Goal: Information Seeking & Learning: Learn about a topic

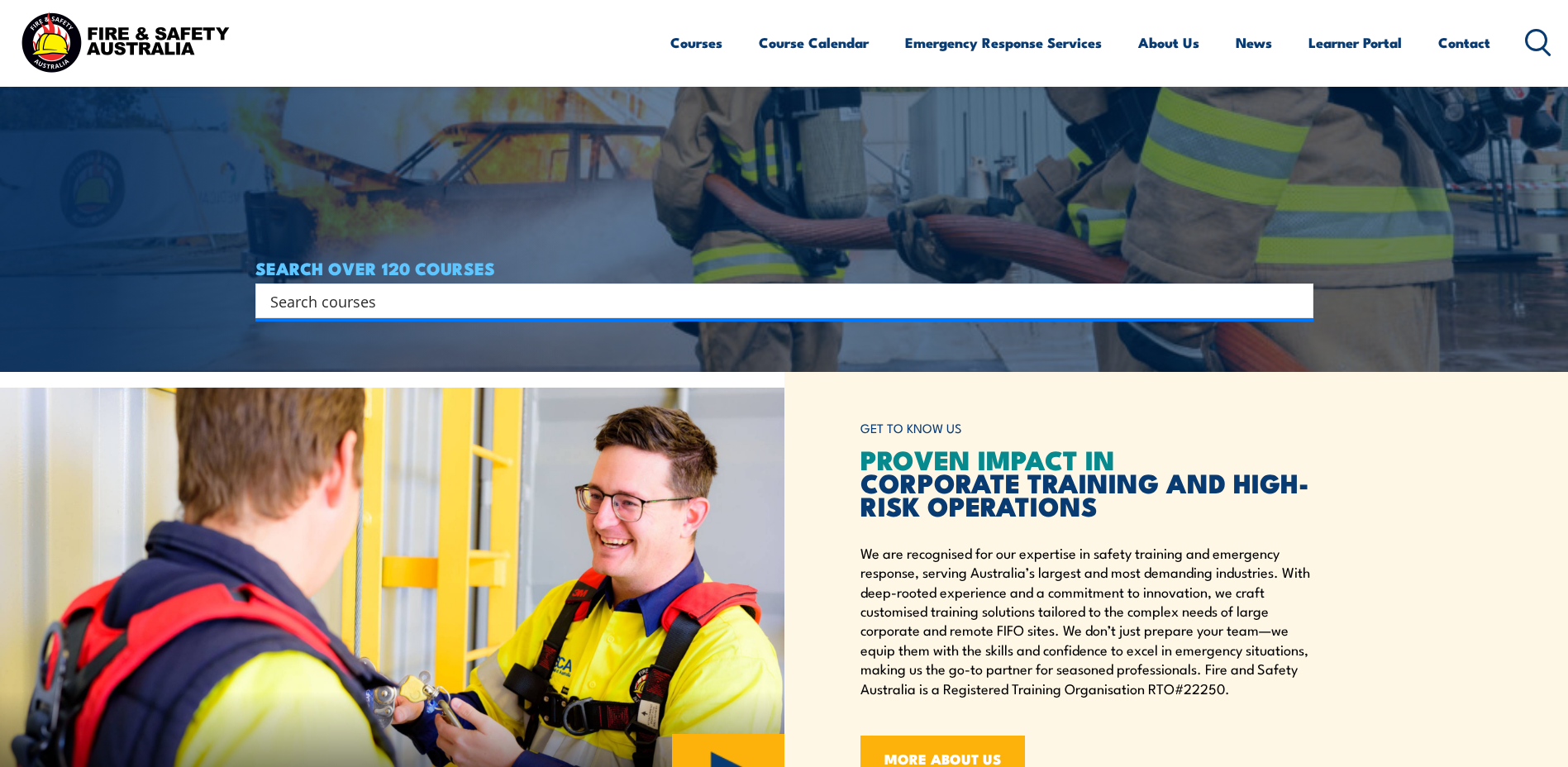
scroll to position [413, 0]
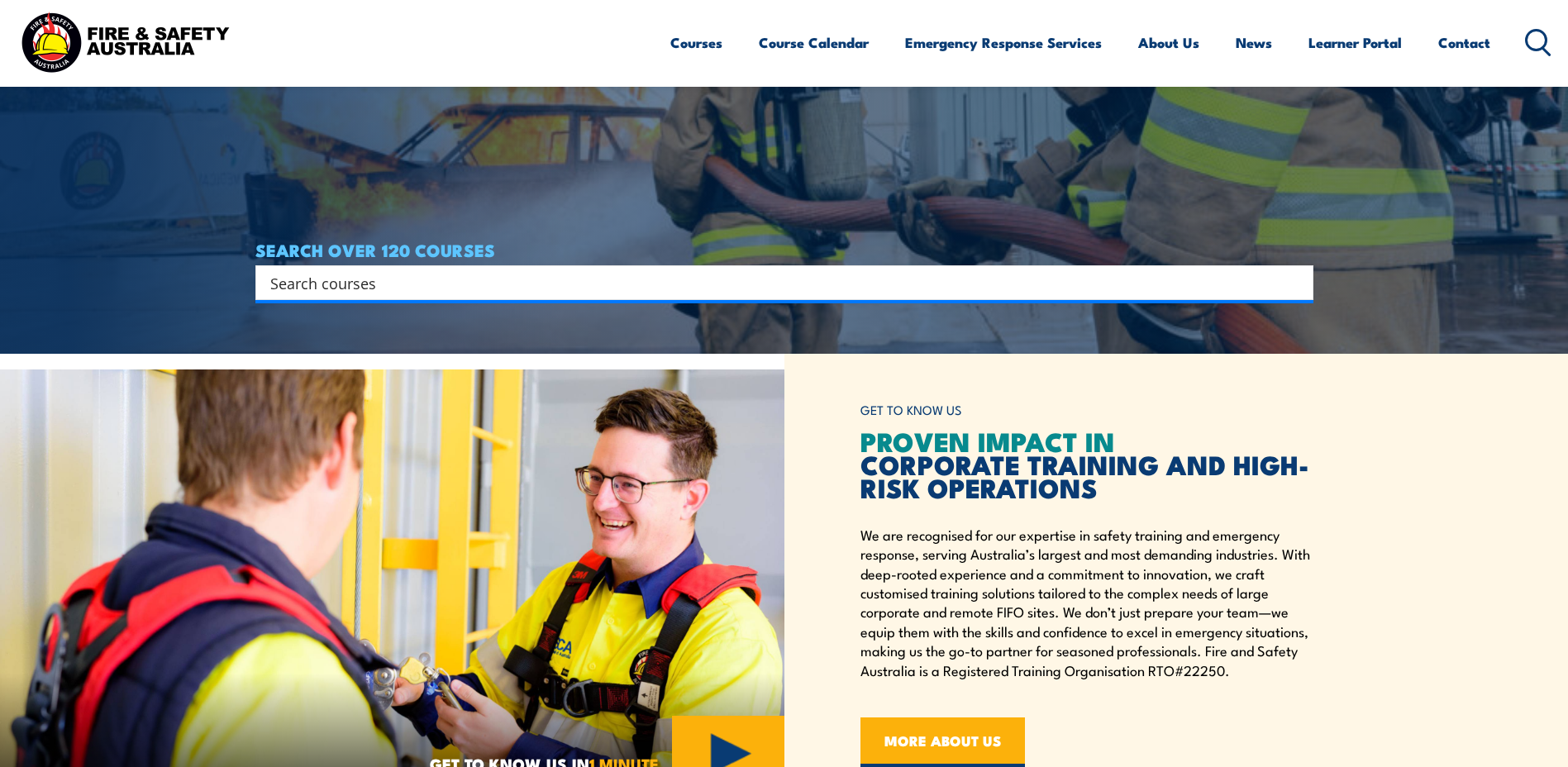
click at [529, 273] on input "Search input" at bounding box center [773, 282] width 1007 height 24
type input "4wd"
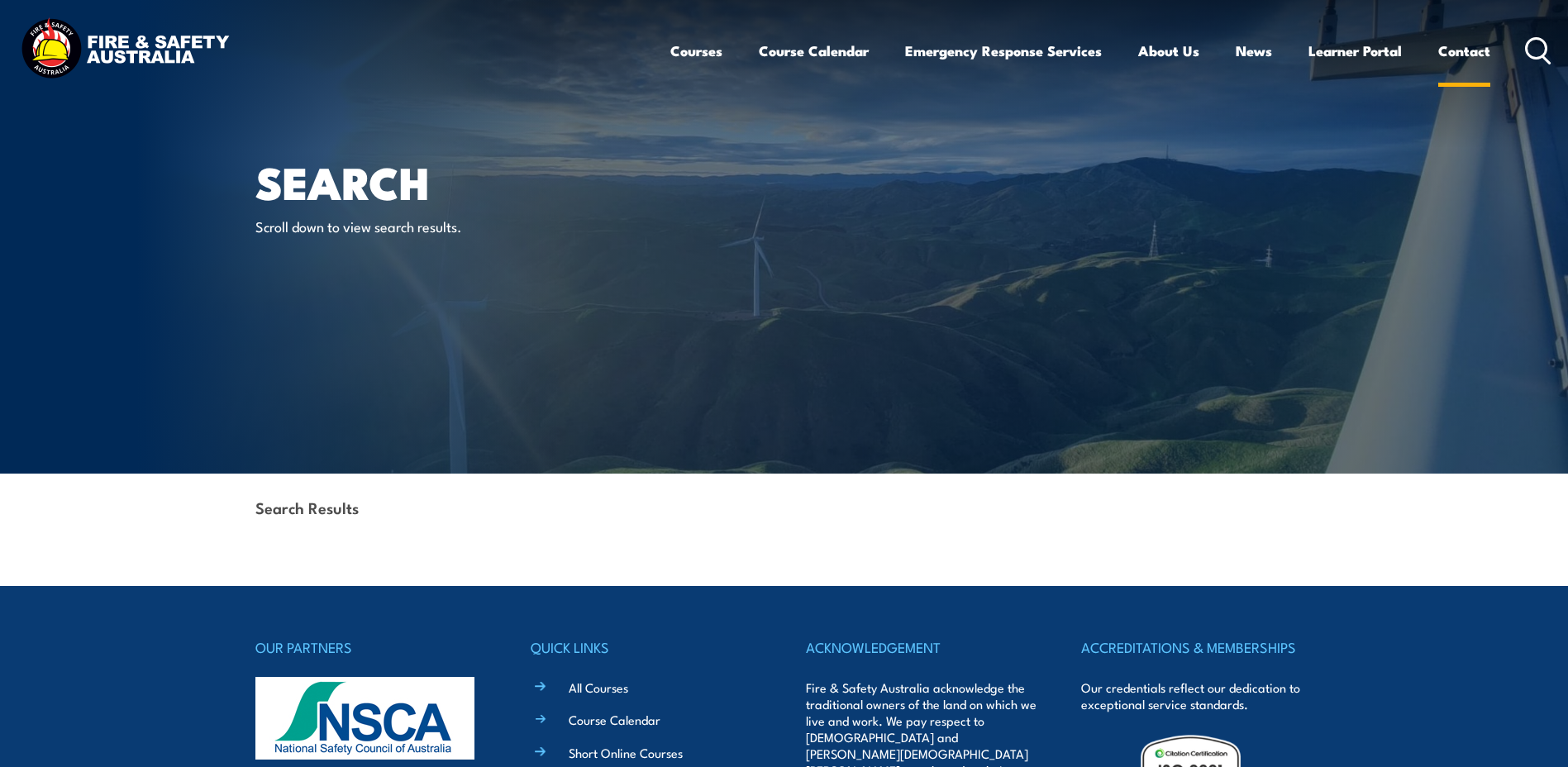
click at [1451, 56] on link "Contact" at bounding box center [1464, 51] width 52 height 44
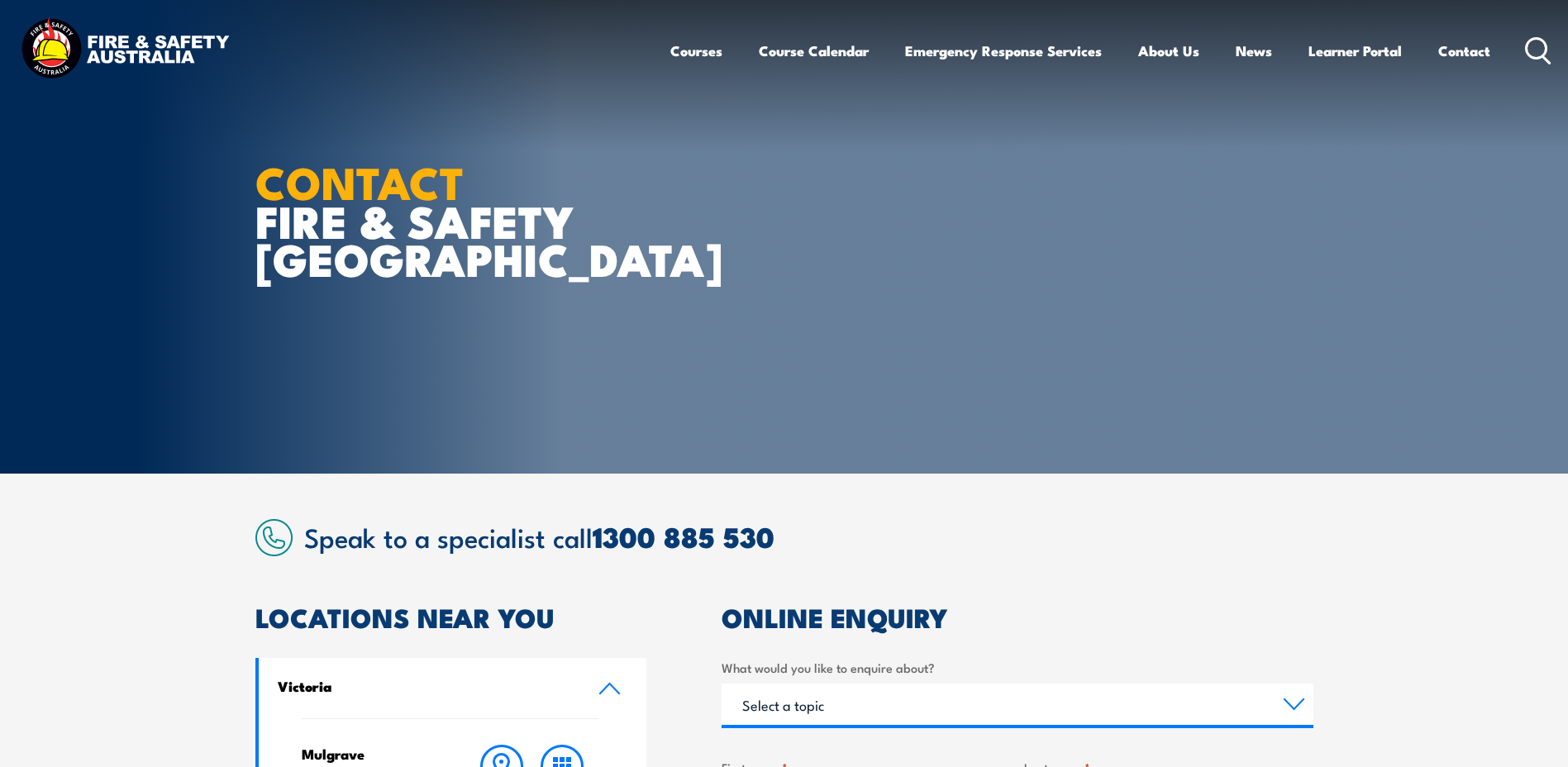
click at [1532, 55] on icon at bounding box center [1538, 51] width 26 height 27
click at [1531, 49] on icon at bounding box center [1538, 51] width 26 height 27
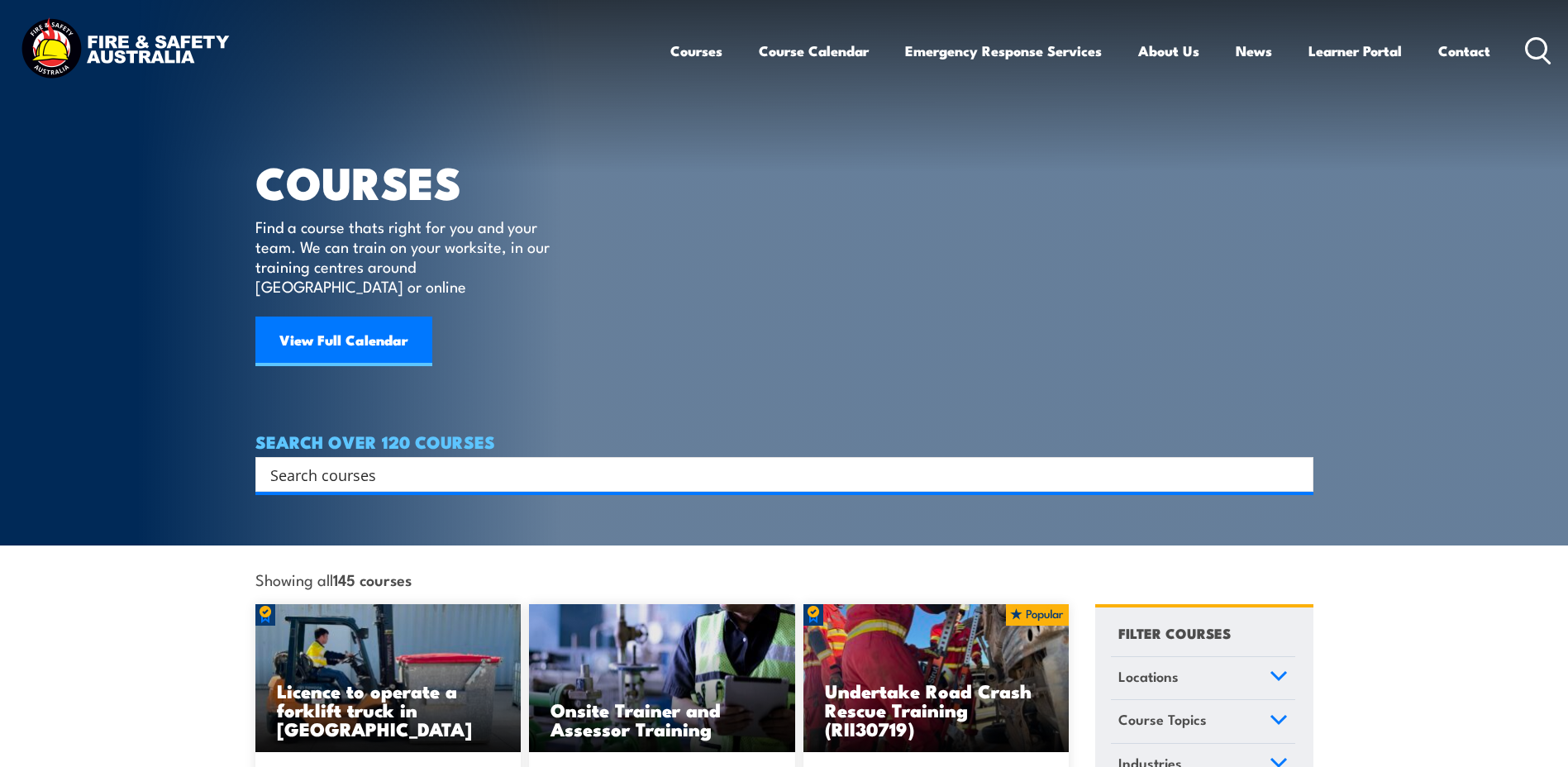
click at [386, 462] on input "Search input" at bounding box center [773, 474] width 1007 height 24
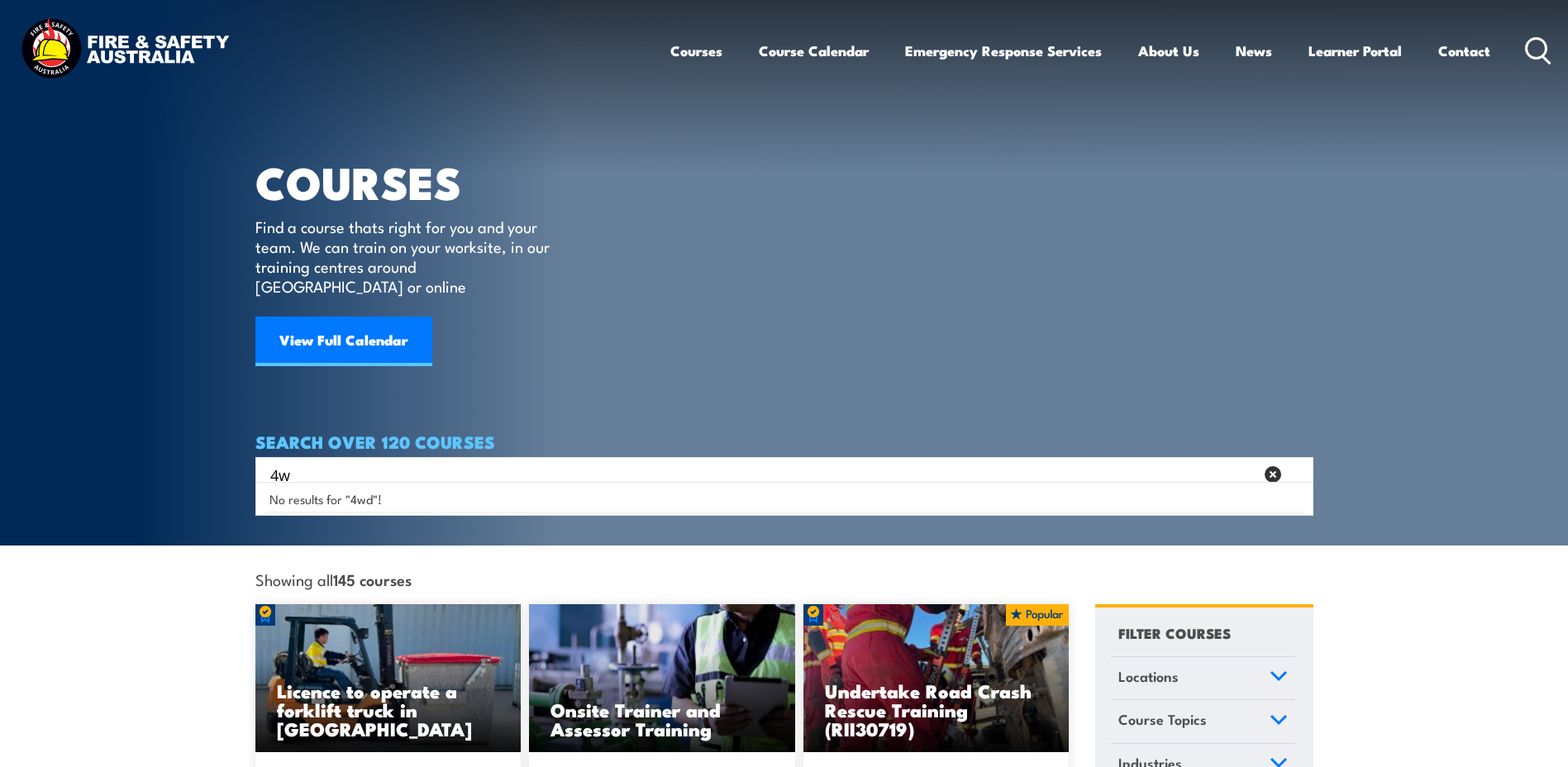
type input "4"
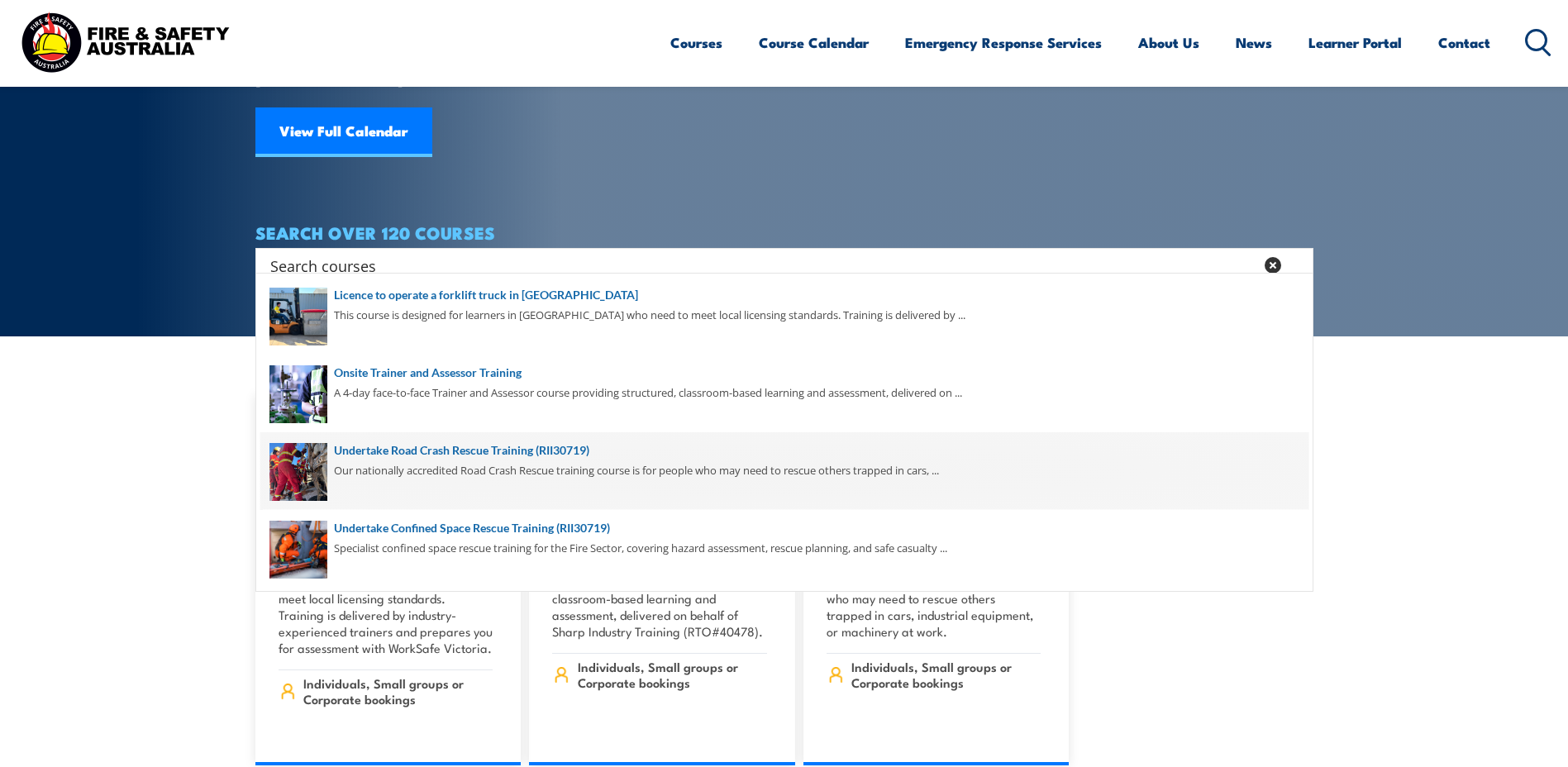
scroll to position [248, 0]
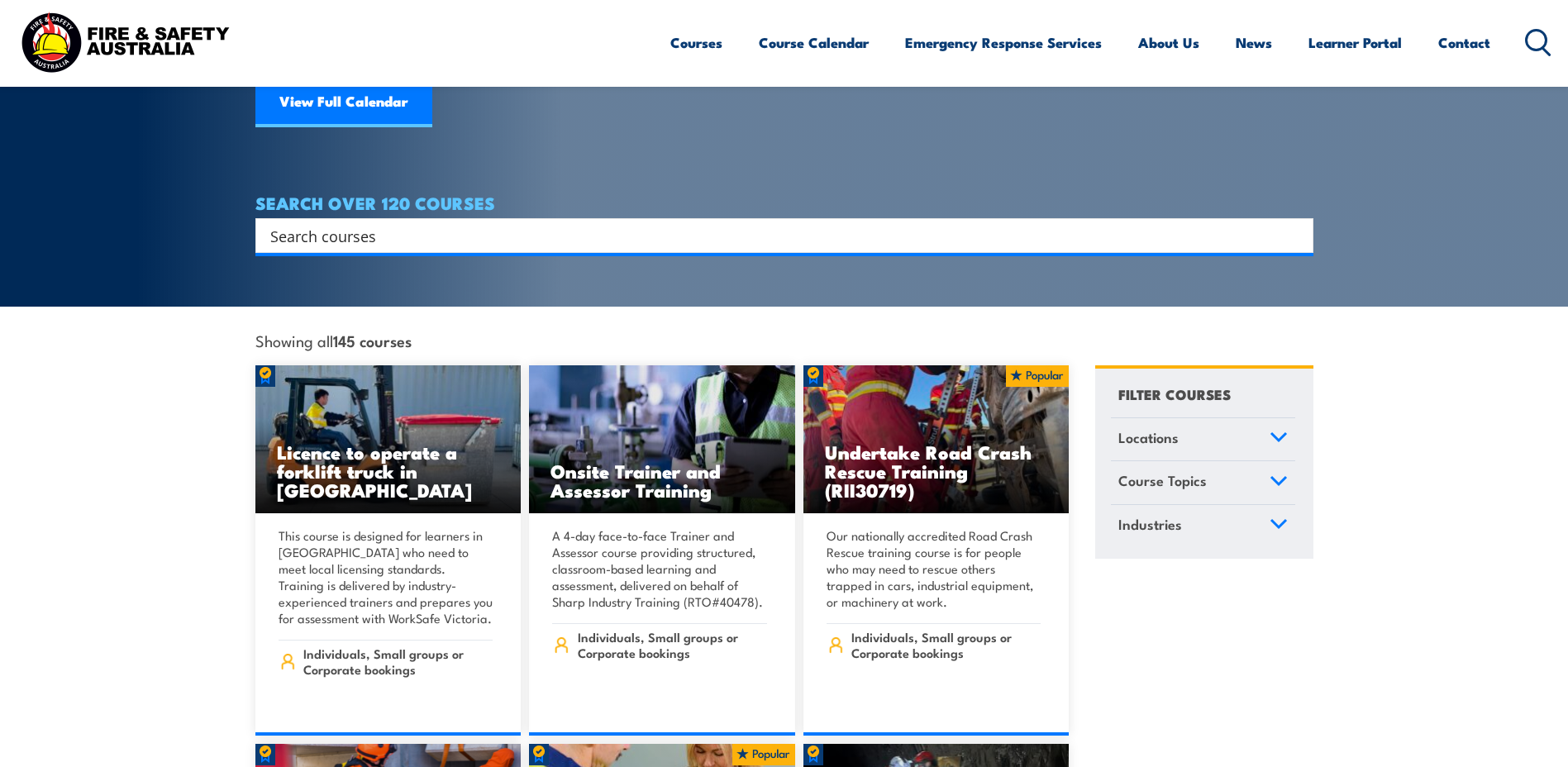
scroll to position [0, 0]
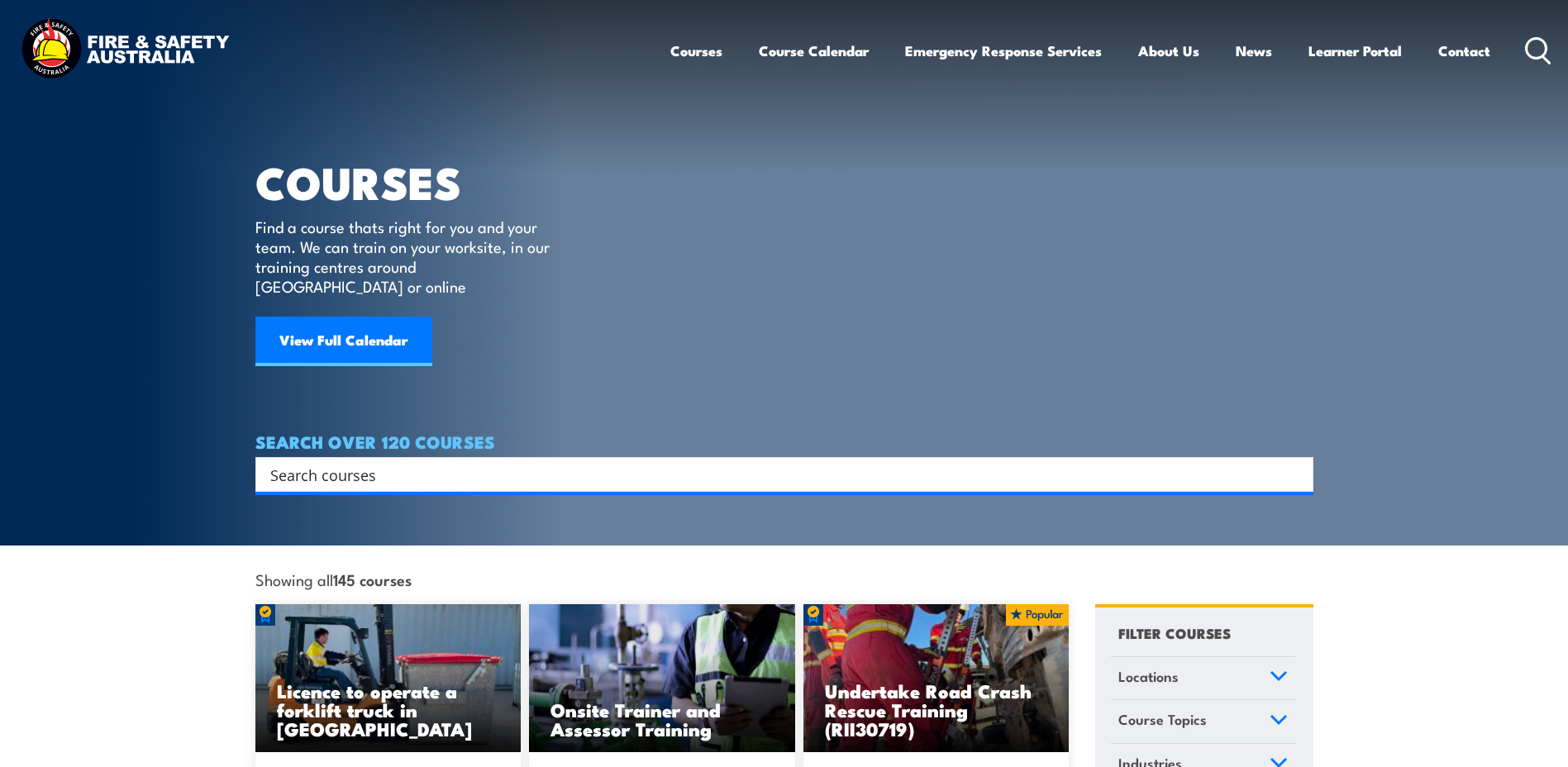
click at [434, 462] on input "Search input" at bounding box center [773, 474] width 1007 height 24
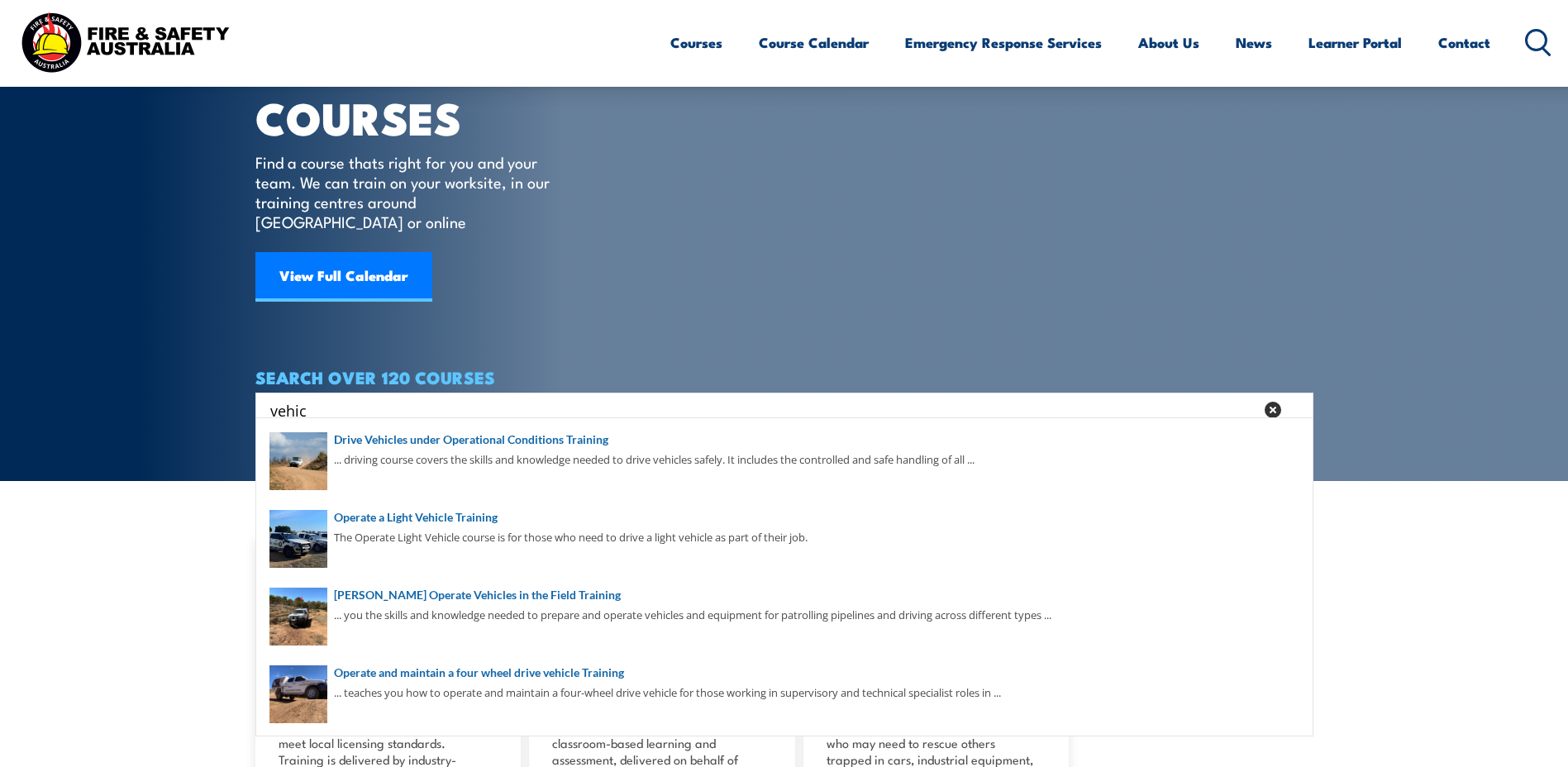
scroll to position [83, 0]
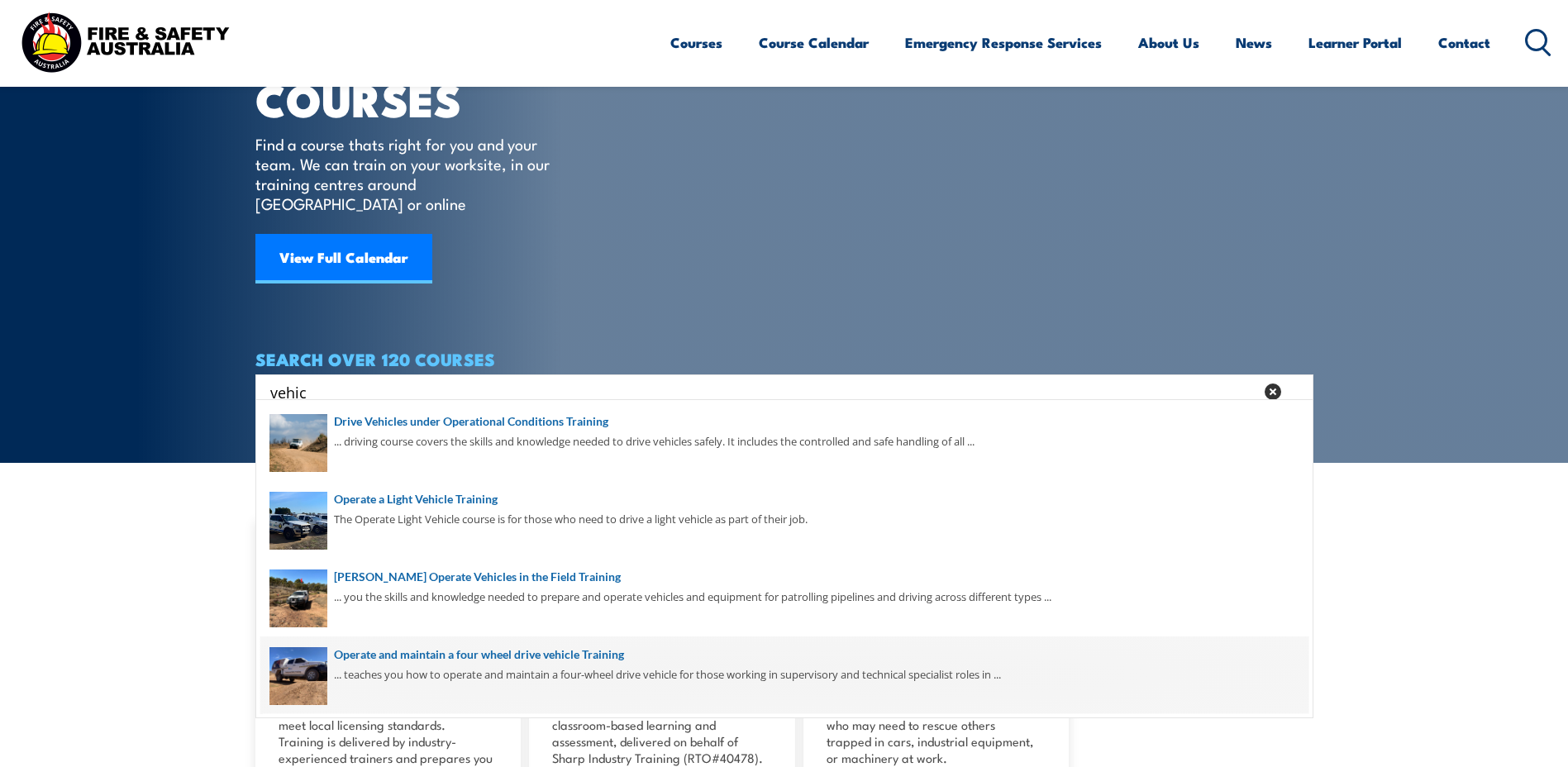
type input "vehic"
click at [410, 651] on span at bounding box center [784, 675] width 1048 height 78
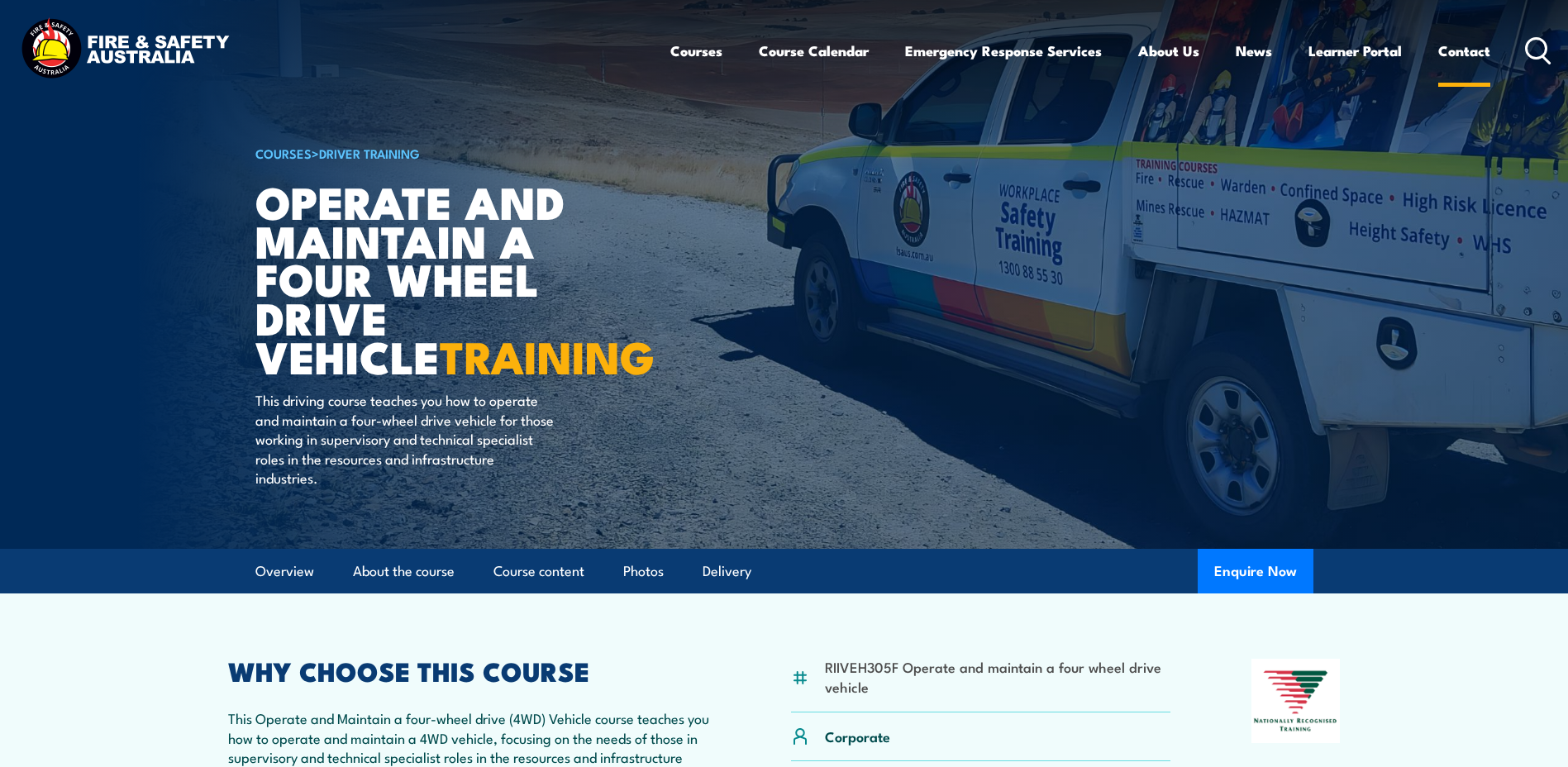
click at [1455, 45] on link "Contact" at bounding box center [1464, 51] width 52 height 44
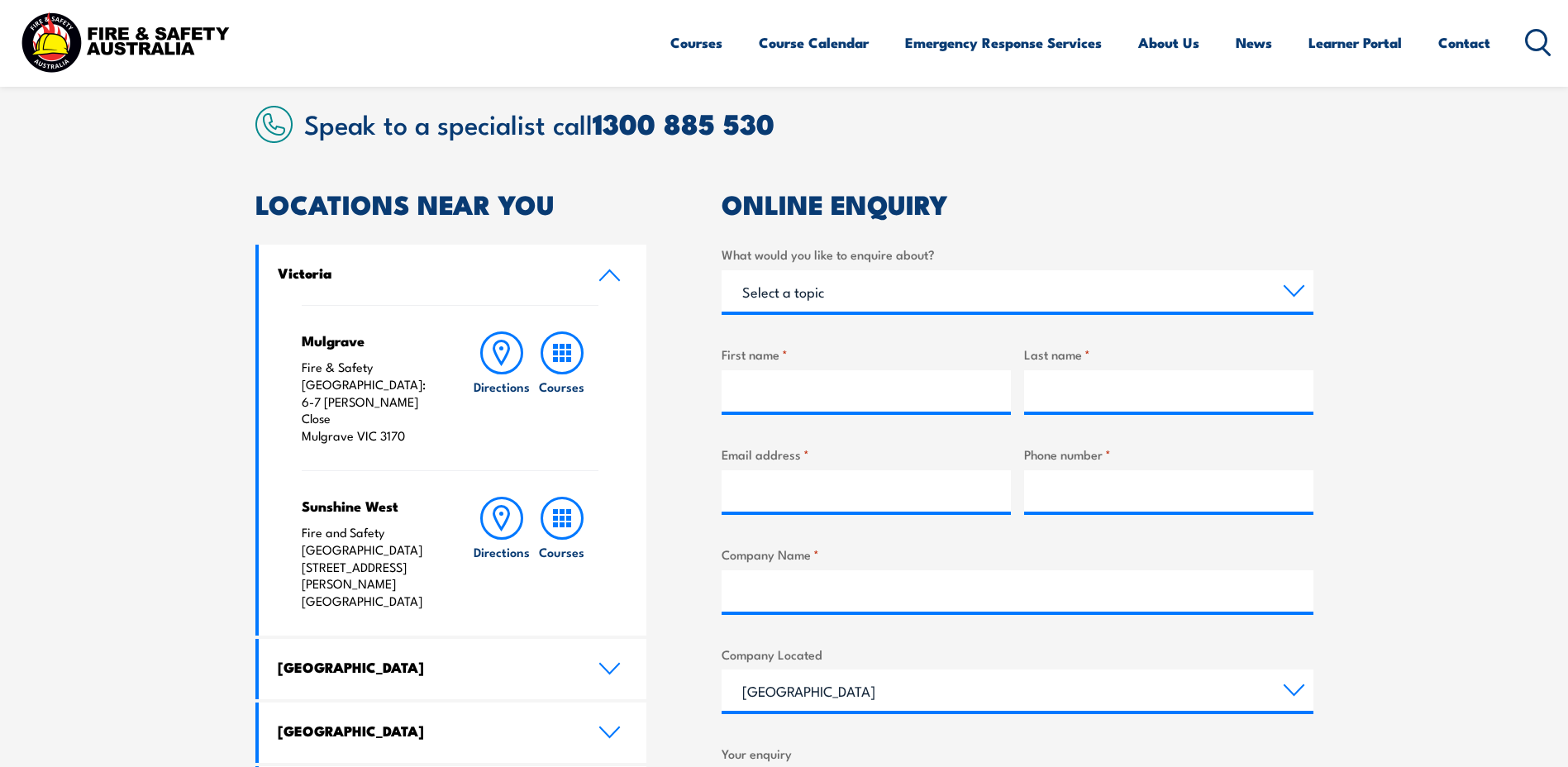
scroll to position [578, 0]
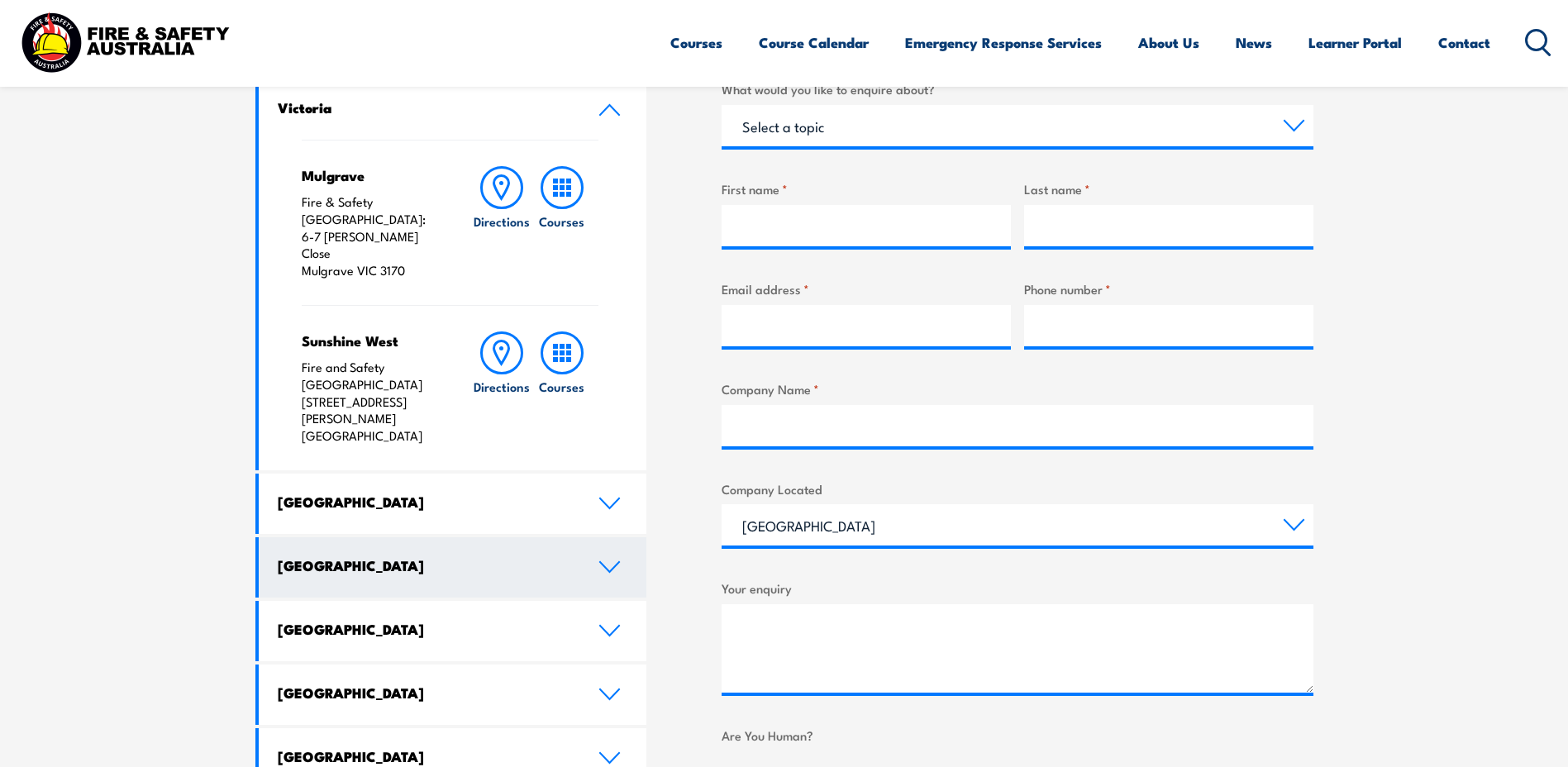
click at [390, 556] on h4 "[GEOGRAPHIC_DATA]" at bounding box center [426, 565] width 296 height 18
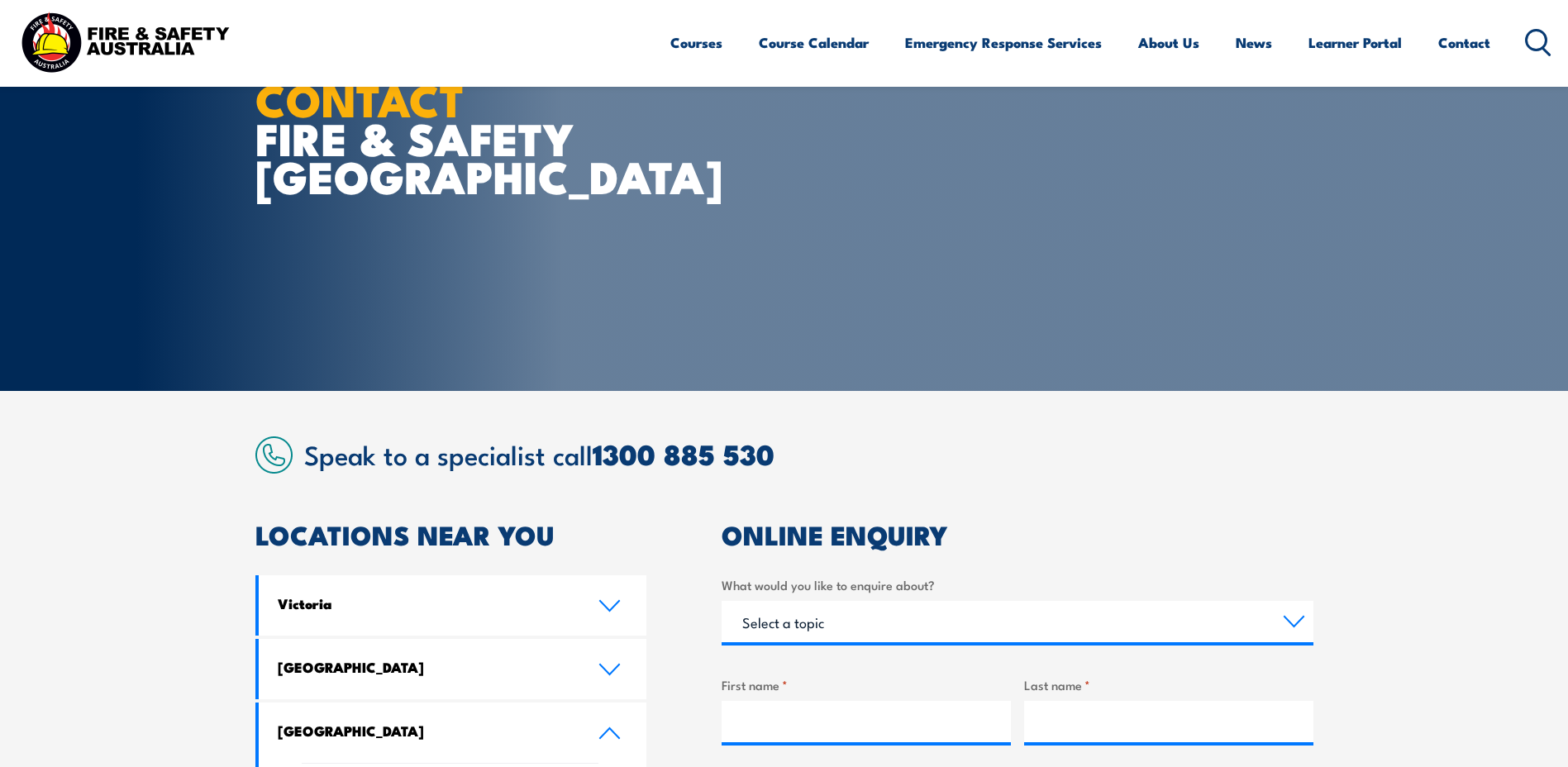
scroll to position [0, 0]
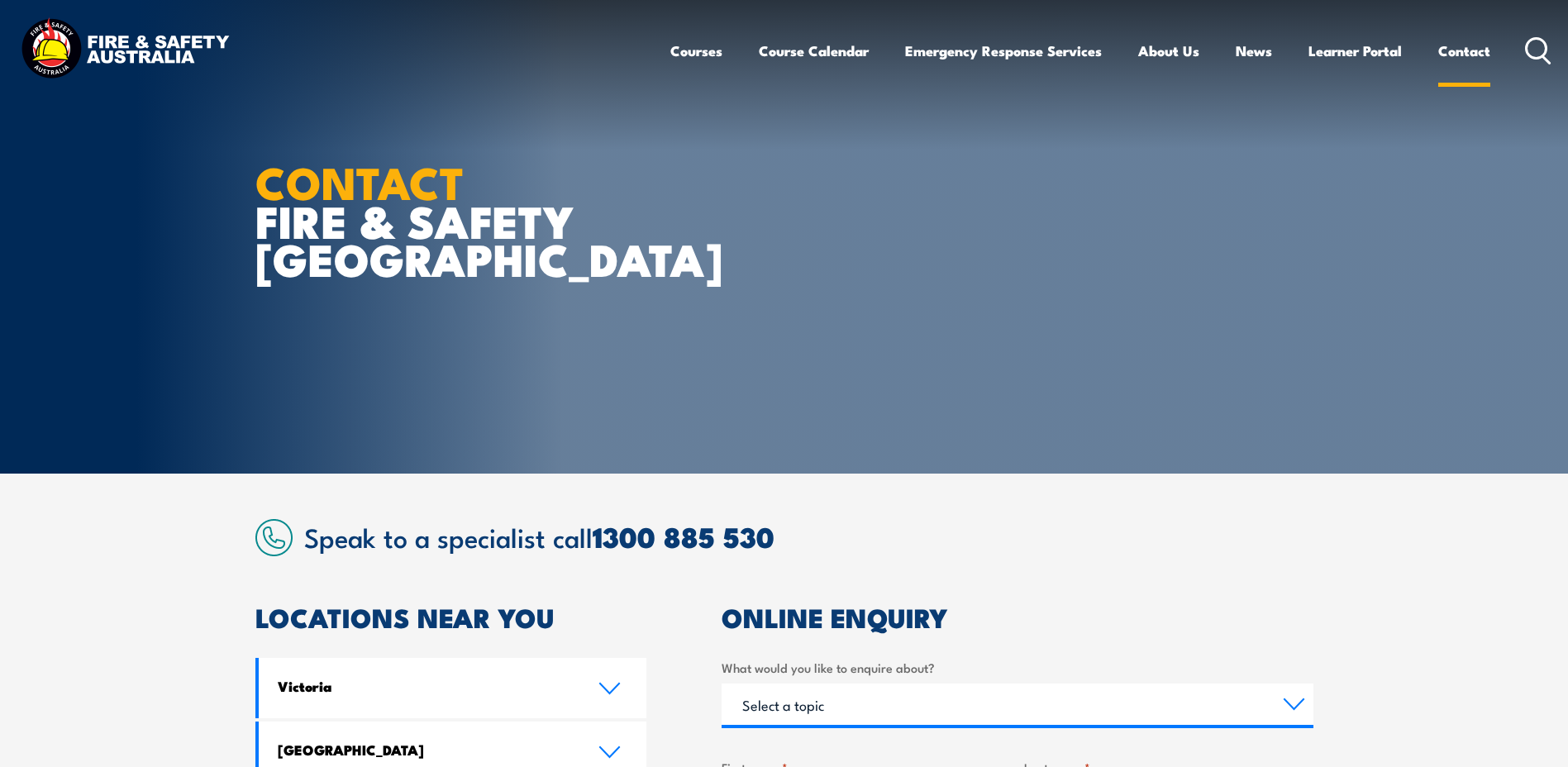
click at [1444, 42] on link "Contact" at bounding box center [1464, 51] width 52 height 44
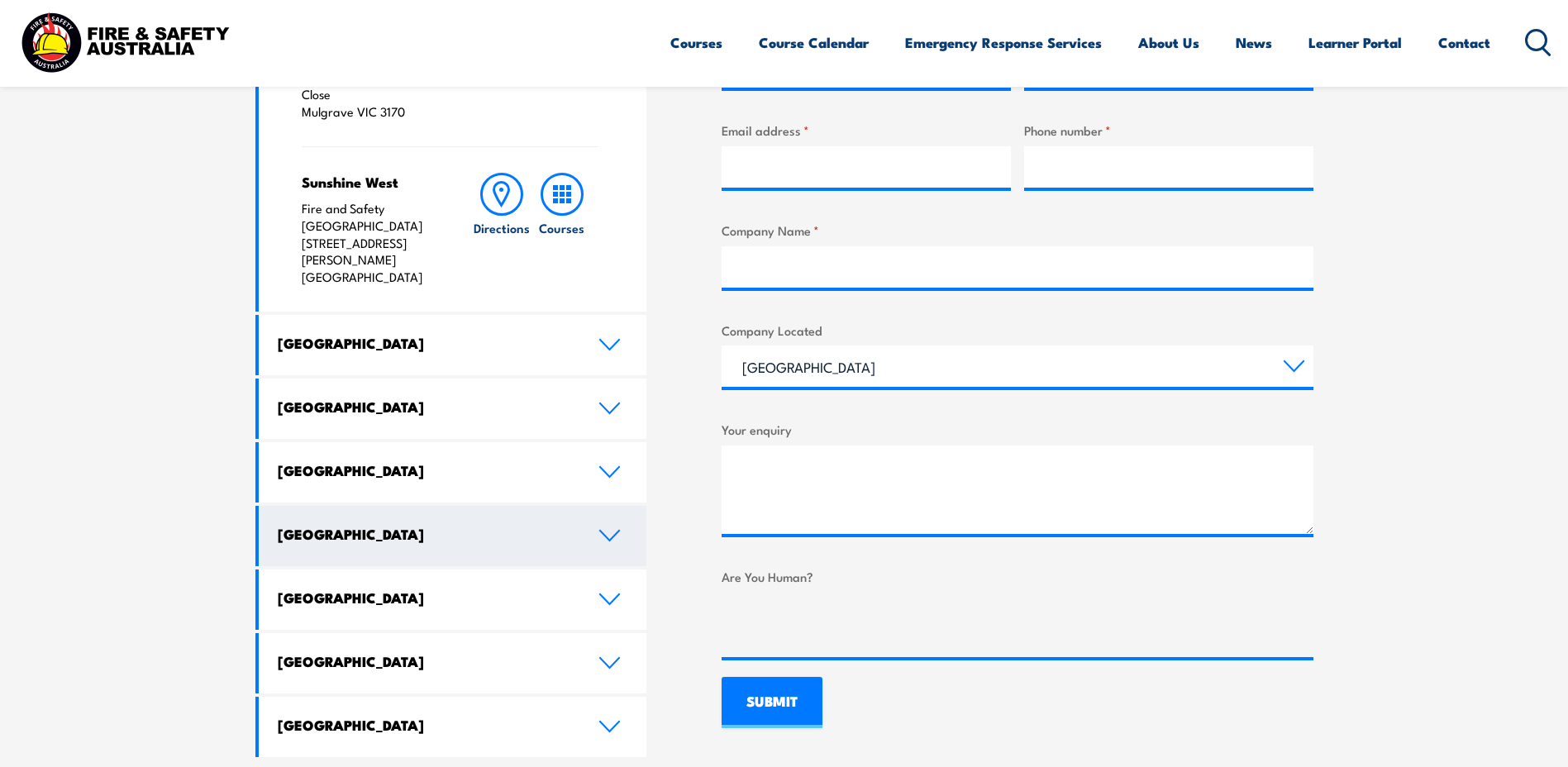
scroll to position [744, 0]
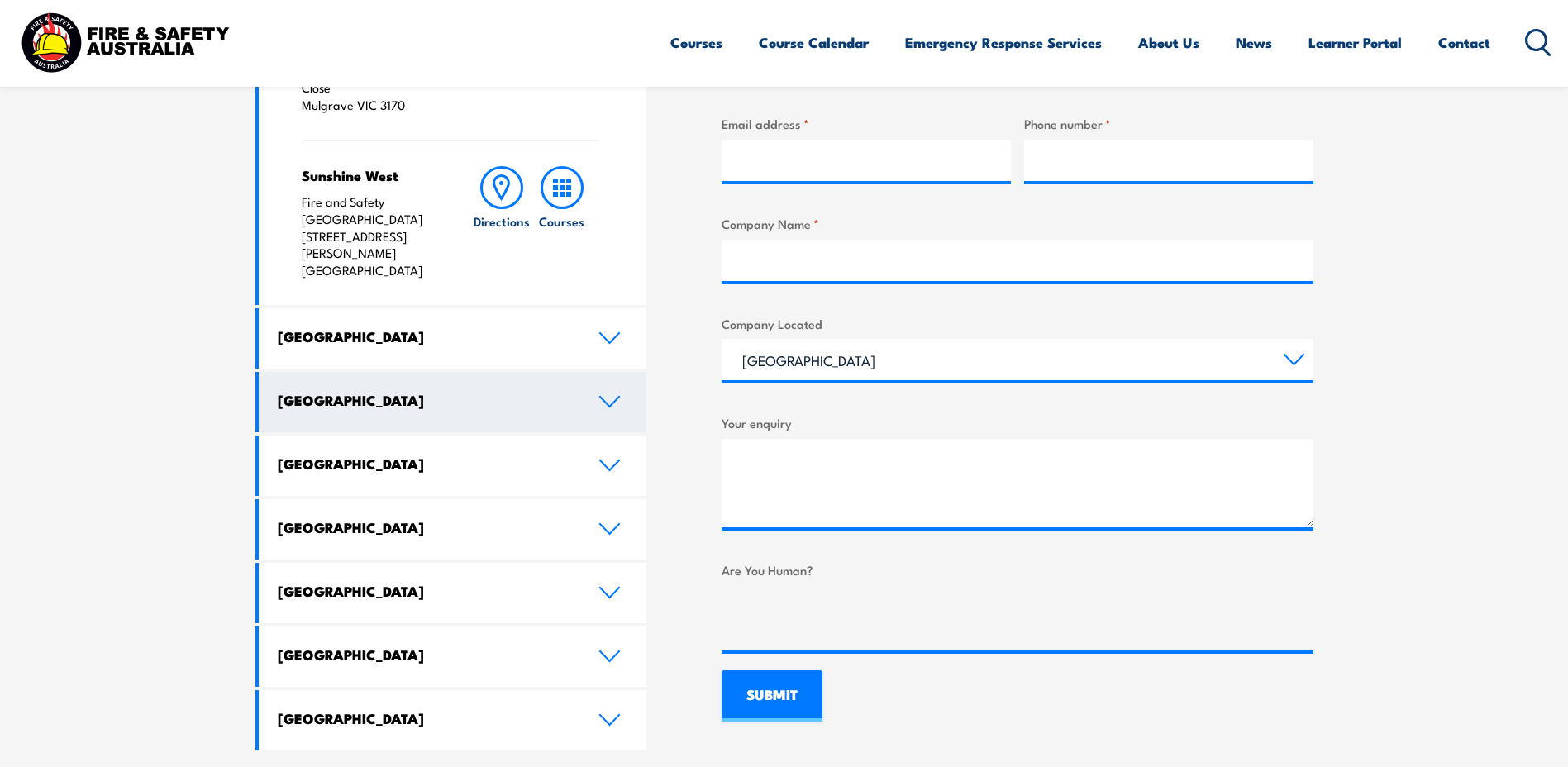
click at [376, 391] on h4 "[GEOGRAPHIC_DATA]" at bounding box center [426, 400] width 296 height 18
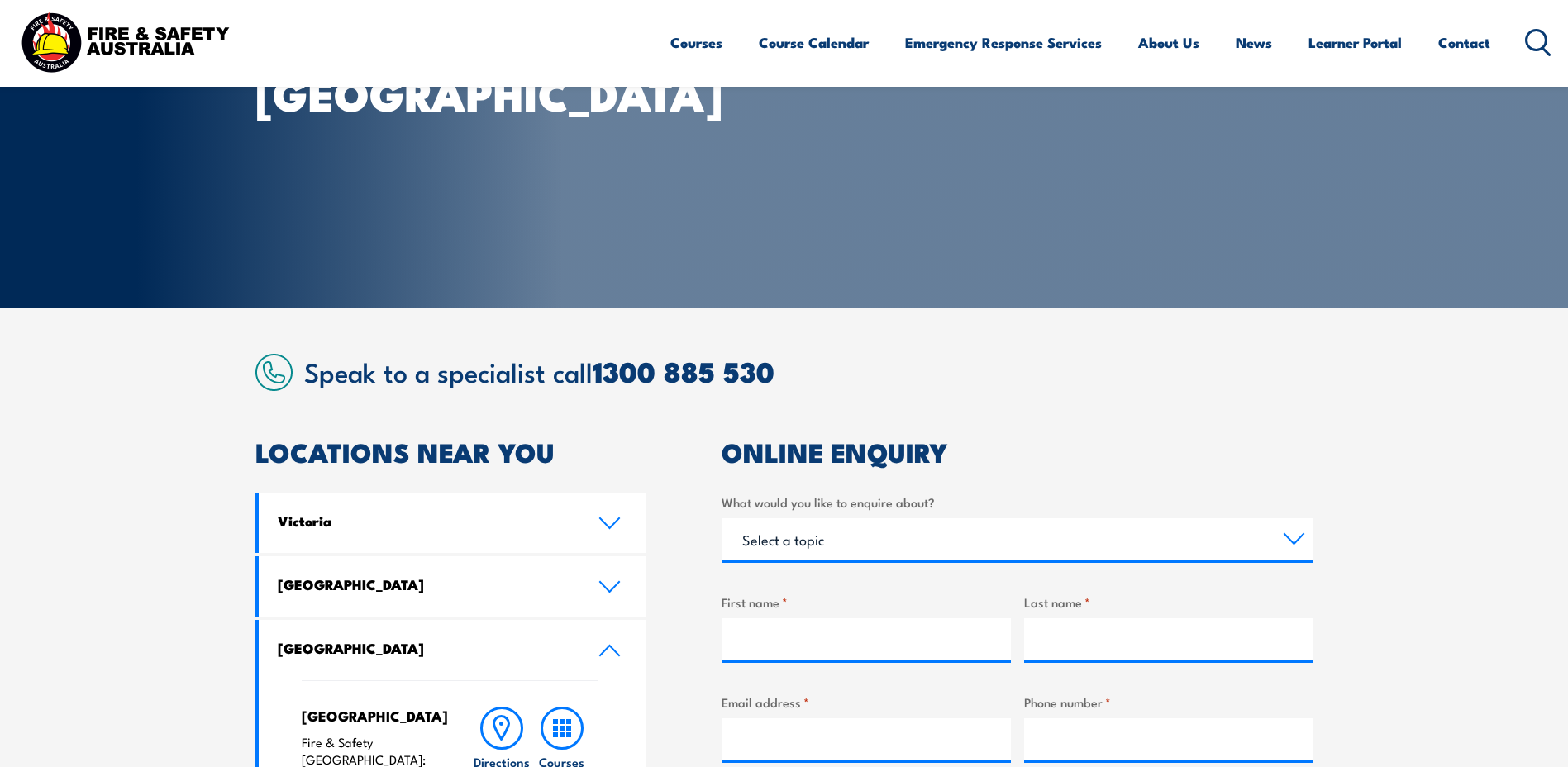
scroll to position [0, 0]
